Goal: Task Accomplishment & Management: Complete application form

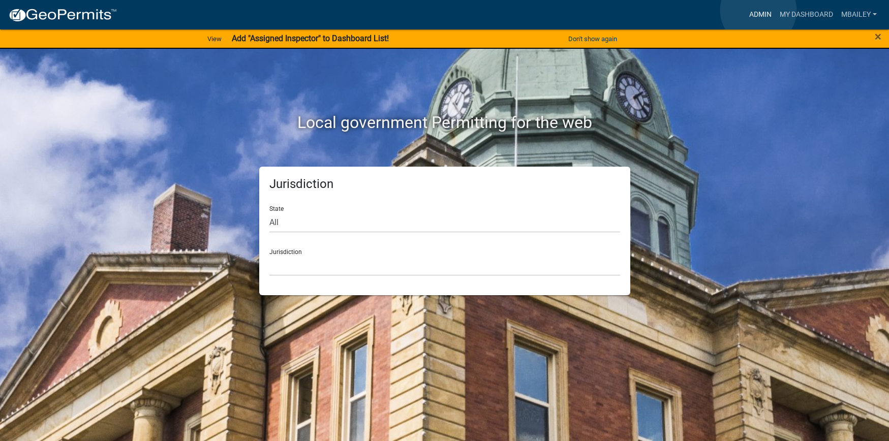
click at [758, 10] on link "Admin" at bounding box center [760, 14] width 30 height 19
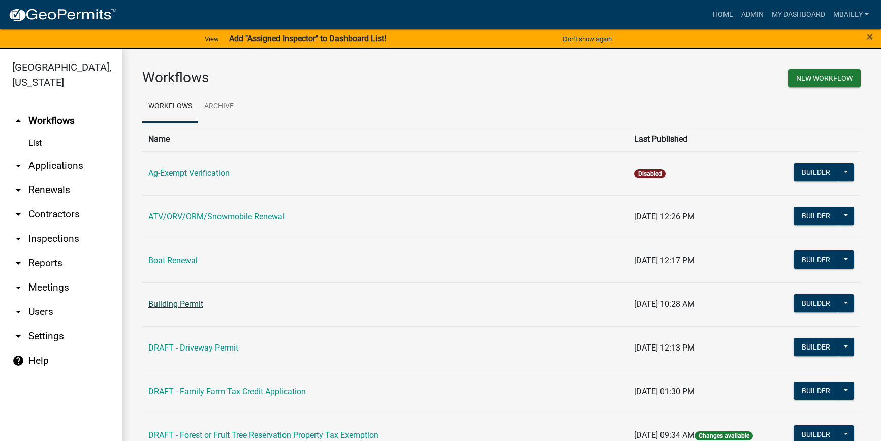
click at [173, 304] on link "Building Permit" at bounding box center [175, 304] width 55 height 10
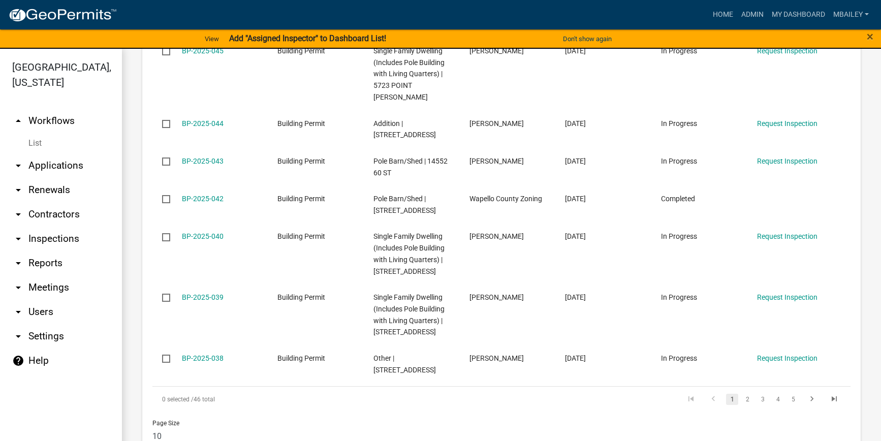
scroll to position [743, 0]
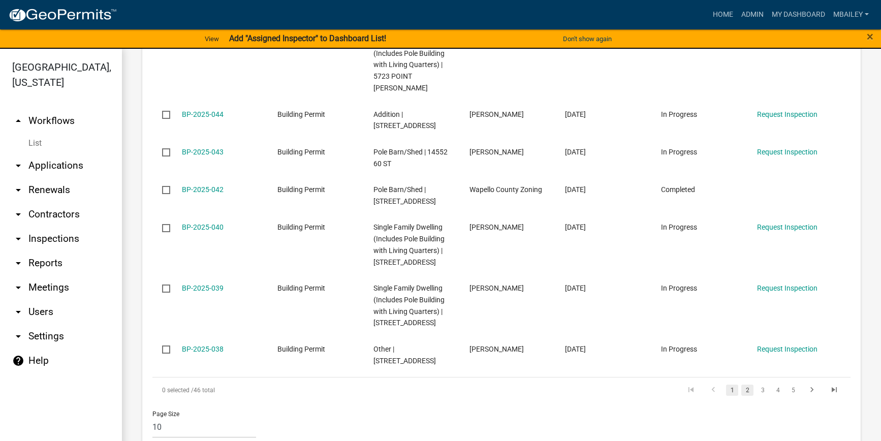
click at [742, 385] on link "2" at bounding box center [748, 390] width 12 height 11
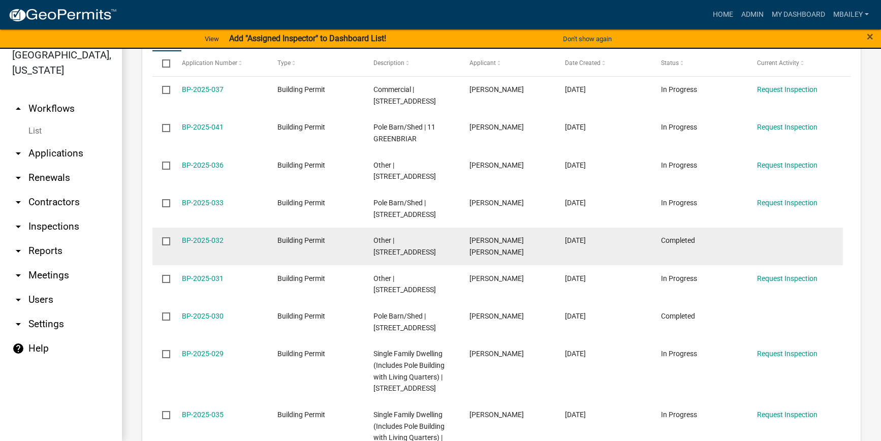
scroll to position [657, 0]
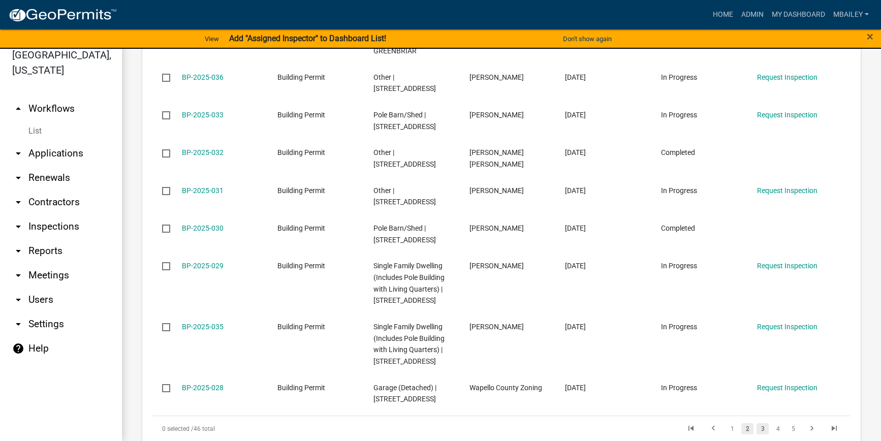
click at [757, 423] on link "3" at bounding box center [763, 428] width 12 height 11
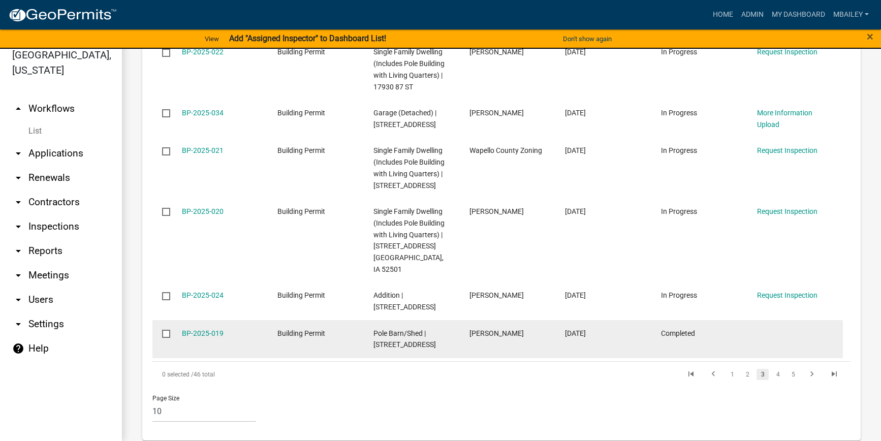
scroll to position [810, 0]
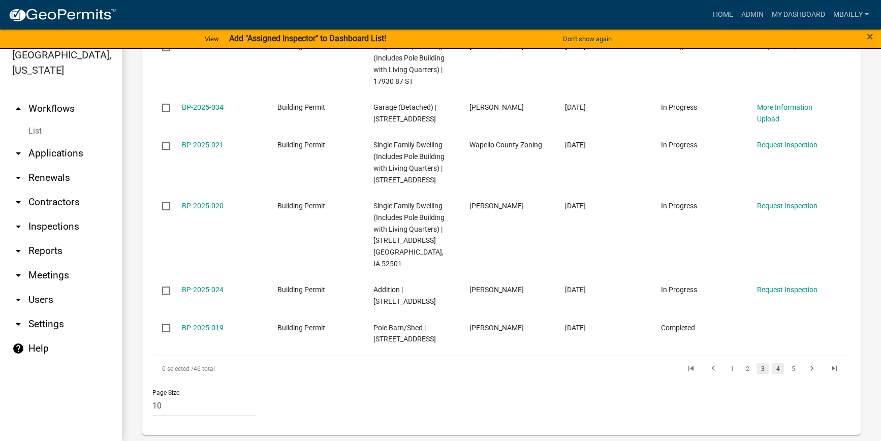
click at [772, 371] on link "4" at bounding box center [778, 368] width 12 height 11
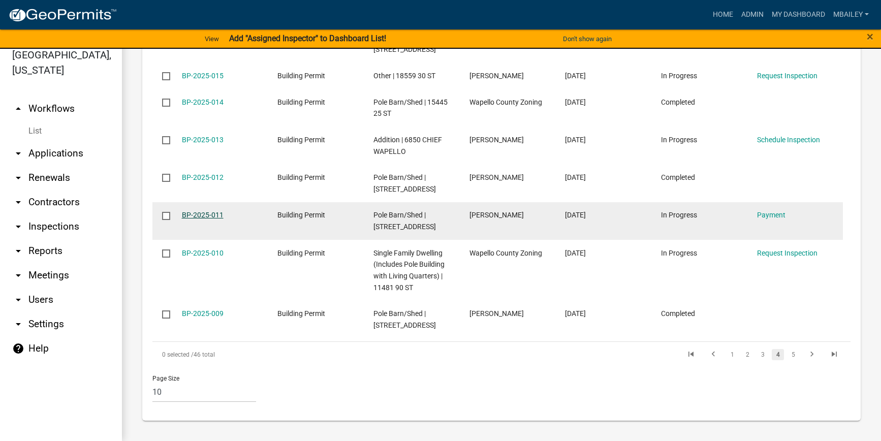
click at [210, 216] on link "BP-2025-011" at bounding box center [203, 215] width 42 height 8
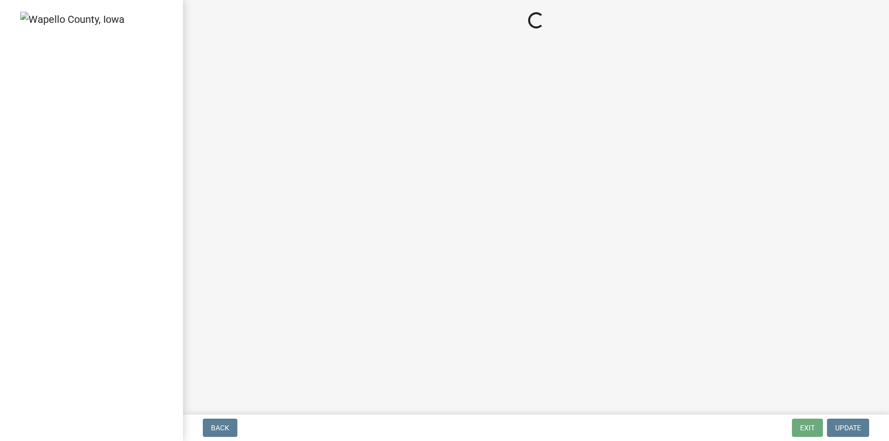
select select "3: 3"
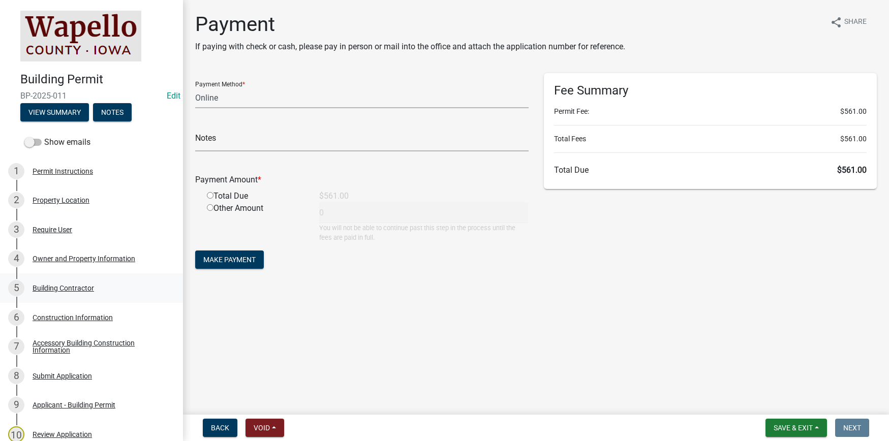
click at [44, 285] on div "Building Contractor" at bounding box center [64, 288] width 62 height 7
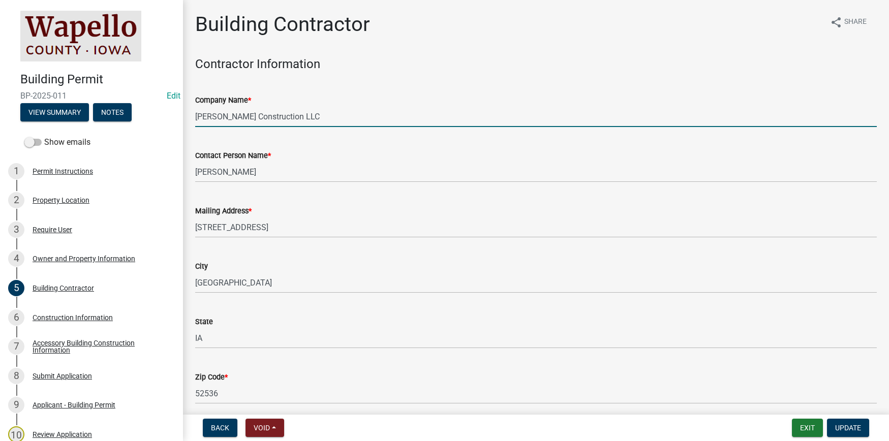
drag, startPoint x: 289, startPoint y: 114, endPoint x: 187, endPoint y: 115, distance: 102.2
click at [187, 115] on div "Building Contractor share Share Contractor Information Company Name * Eash Cons…" at bounding box center [536, 272] width 706 height 520
type input "A"
type input "IA Construction"
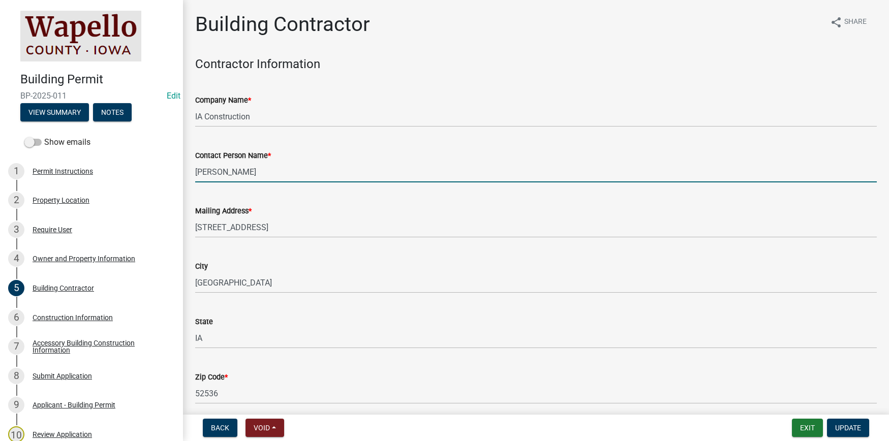
type input "Ivan Beachy"
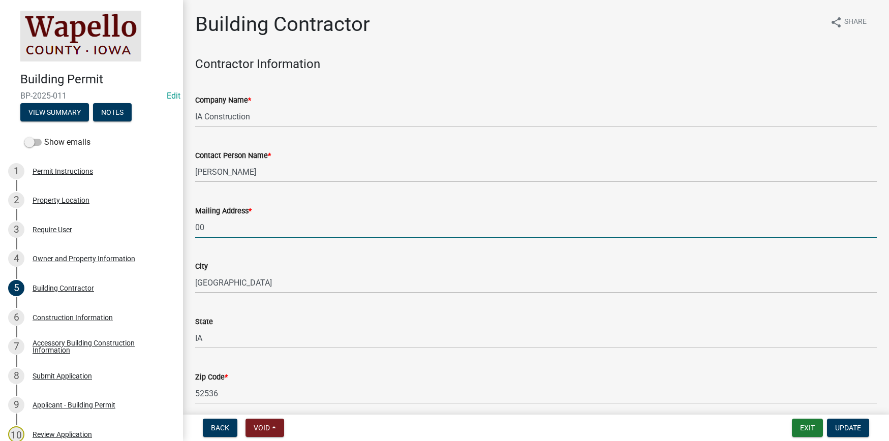
type input "00"
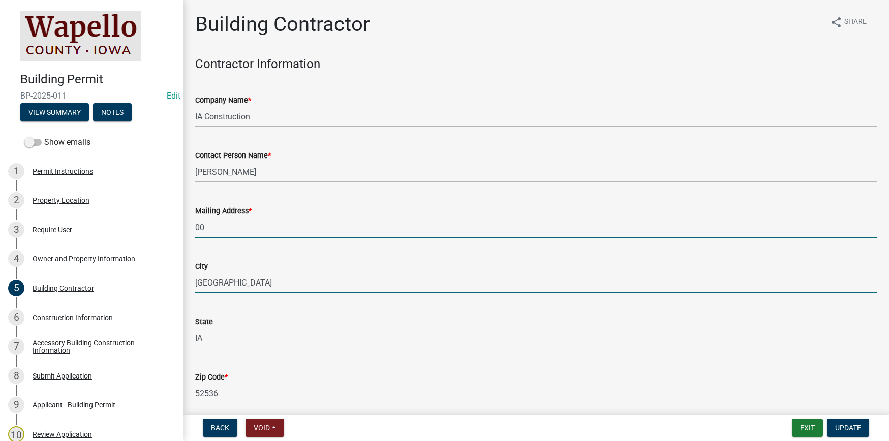
click at [239, 283] on input "Blakesburg" at bounding box center [536, 282] width 682 height 21
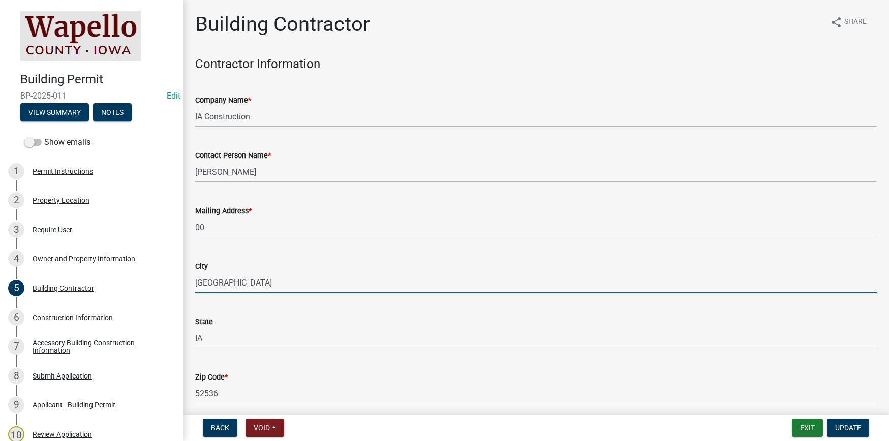
click at [239, 283] on input "Blakesburg" at bounding box center [536, 282] width 682 height 21
type input "Drakesville"
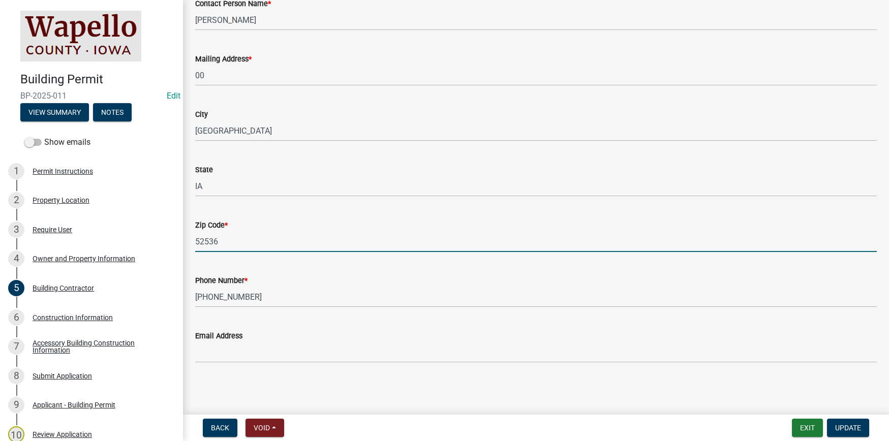
scroll to position [101, 0]
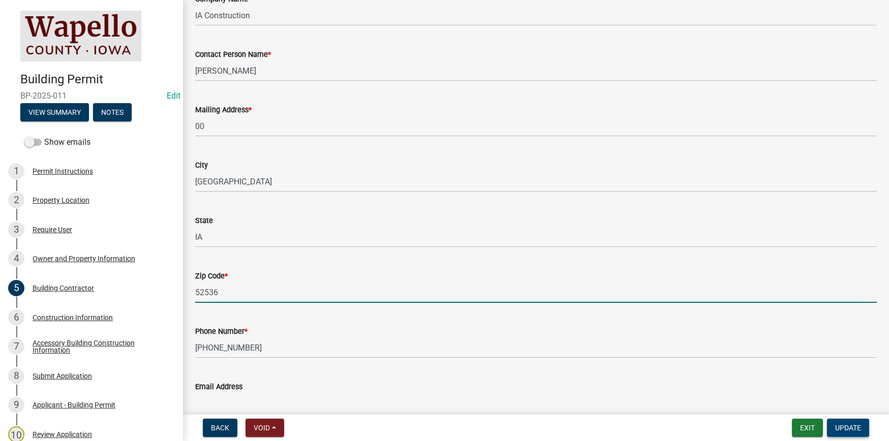
click at [852, 426] on span "Update" at bounding box center [848, 428] width 26 height 8
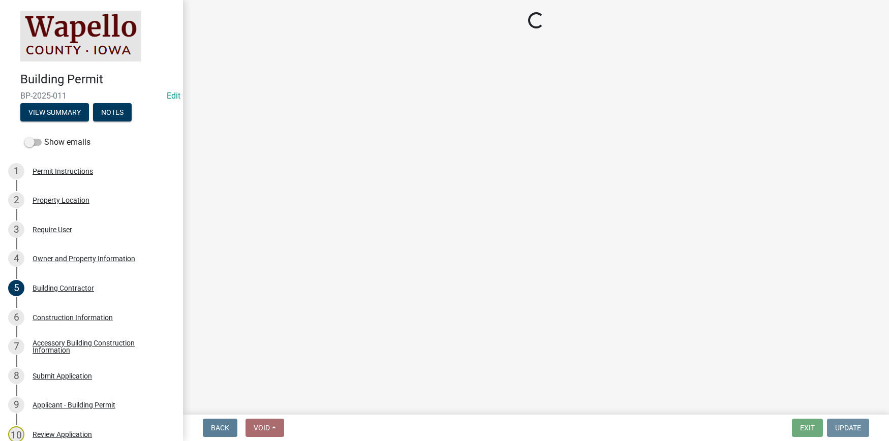
scroll to position [0, 0]
select select "3: 3"
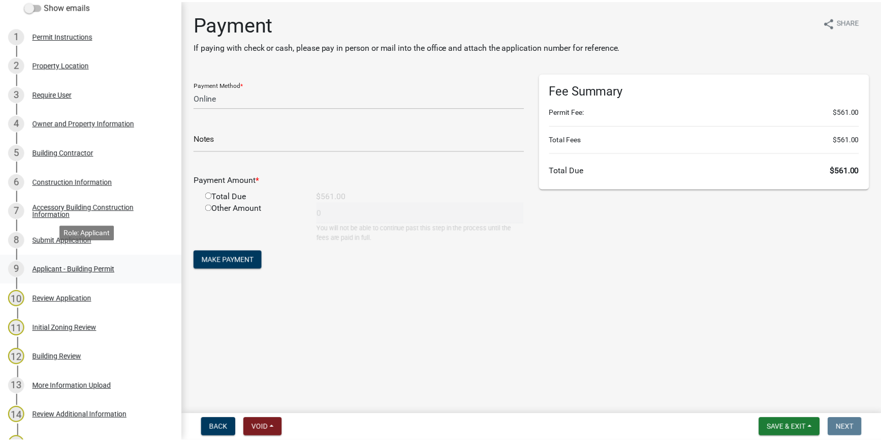
scroll to position [203, 0]
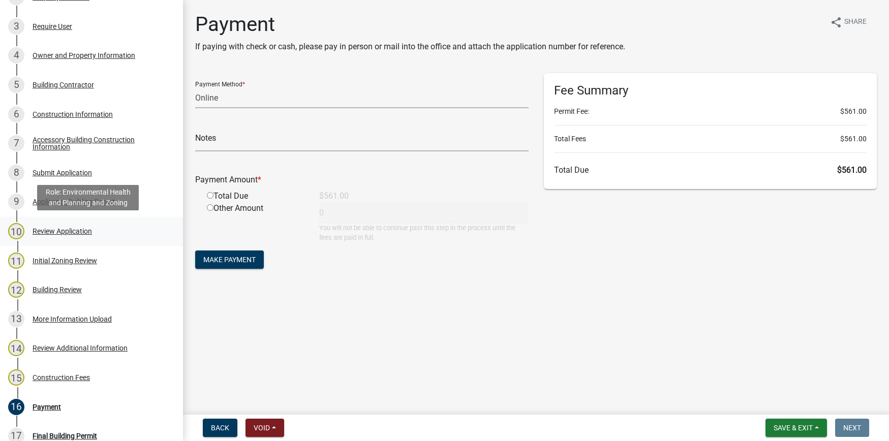
click at [81, 232] on div "Review Application" at bounding box center [62, 231] width 59 height 7
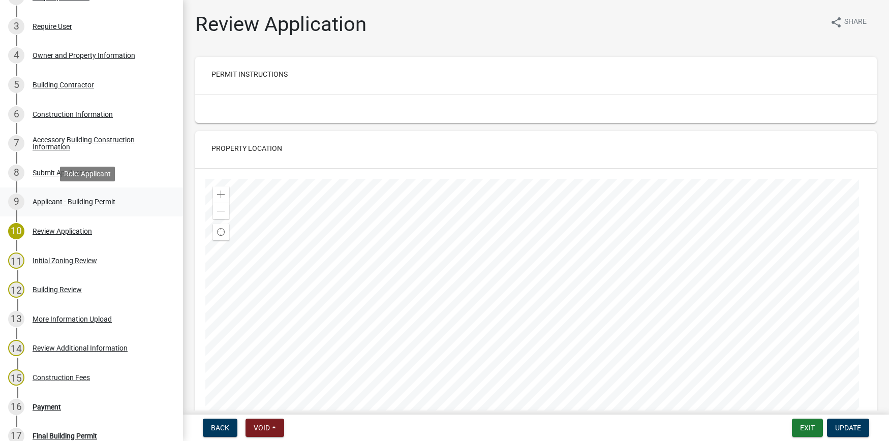
click at [42, 200] on div "Applicant - Building Permit" at bounding box center [74, 201] width 83 height 7
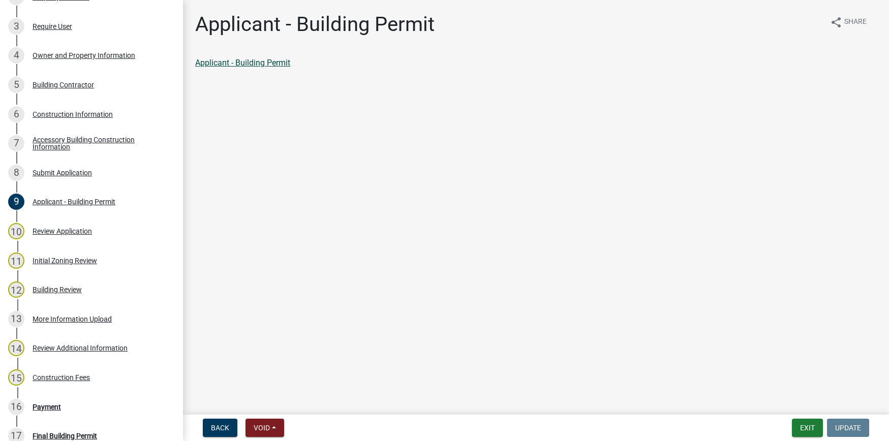
click at [269, 62] on link "Applicant - Building Permit" at bounding box center [242, 63] width 95 height 10
click at [808, 425] on button "Exit" at bounding box center [807, 428] width 31 height 18
